Goal: Find specific page/section: Find specific page/section

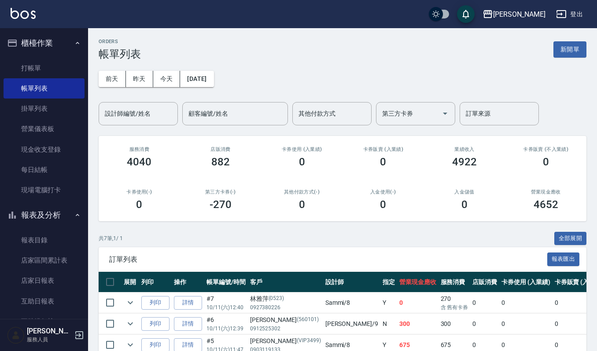
scroll to position [59, 0]
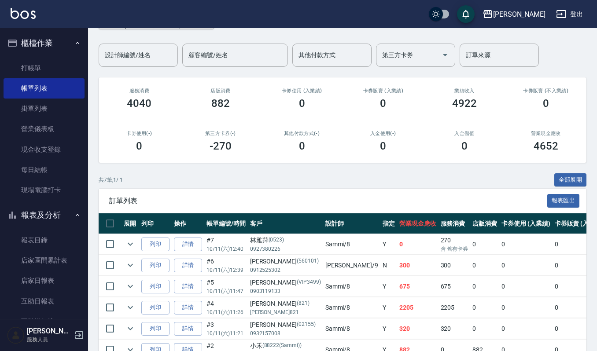
click at [315, 77] on div "卡券使用 (入業績) 0" at bounding box center [301, 98] width 81 height 43
click at [299, 122] on div "其他付款方式(-) 0" at bounding box center [301, 141] width 81 height 43
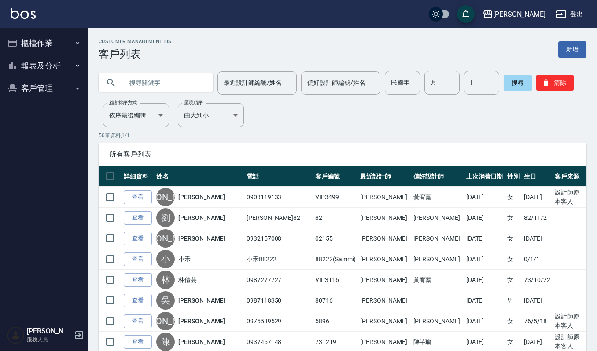
click at [180, 82] on input "text" at bounding box center [164, 83] width 83 height 24
type input "蕙"
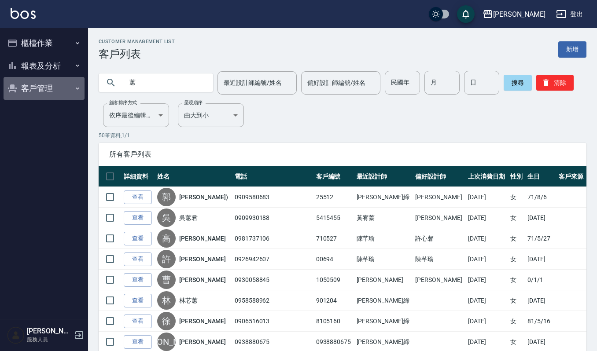
click at [54, 83] on button "客戶管理" at bounding box center [44, 88] width 81 height 23
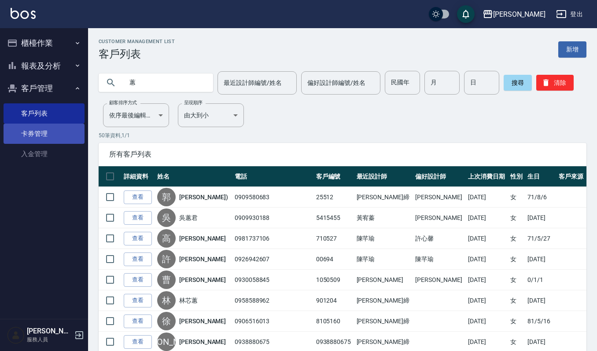
click at [63, 141] on link "卡券管理" at bounding box center [44, 134] width 81 height 20
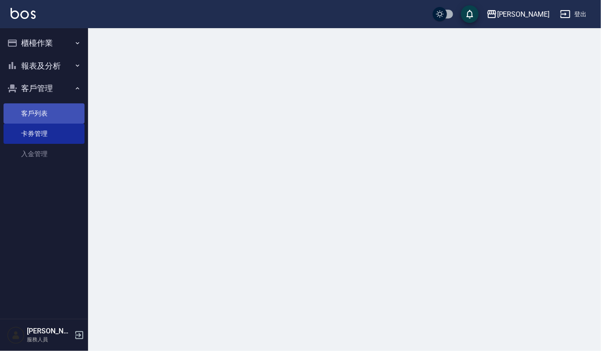
click at [55, 120] on link "客戶列表" at bounding box center [44, 113] width 81 height 20
